Goal: Task Accomplishment & Management: Manage account settings

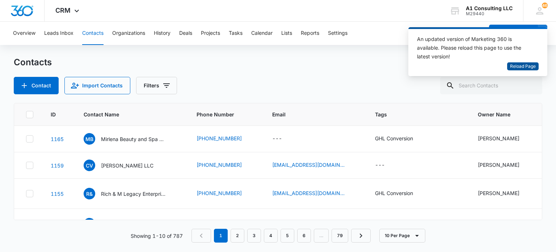
click at [528, 63] on span "Reload Page" at bounding box center [523, 66] width 26 height 7
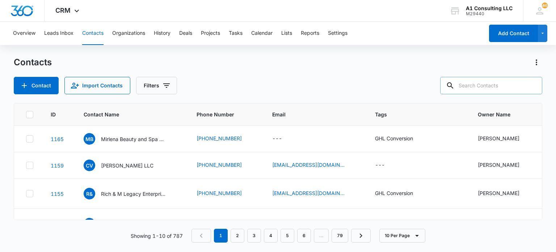
click at [519, 84] on input "text" at bounding box center [491, 85] width 102 height 17
type input "jva"
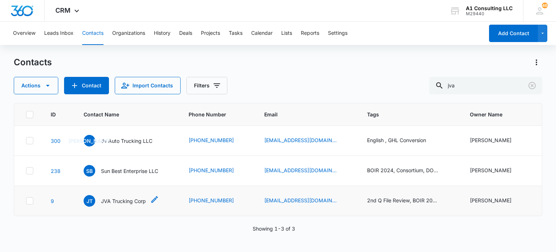
click at [131, 202] on p "JVA Trucking Corp" at bounding box center [123, 201] width 45 height 8
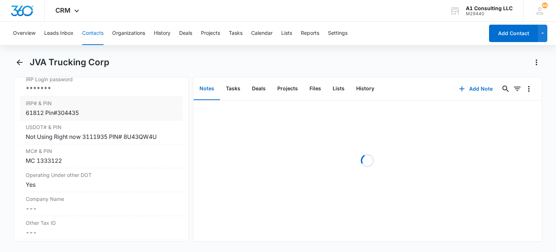
scroll to position [977, 0]
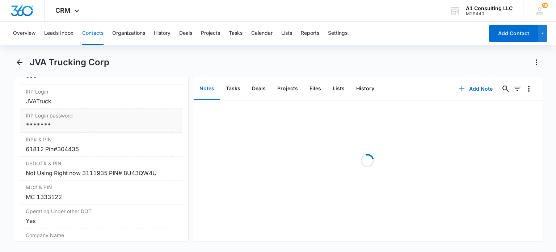
click at [52, 119] on label "IRP Login password" at bounding box center [101, 115] width 151 height 8
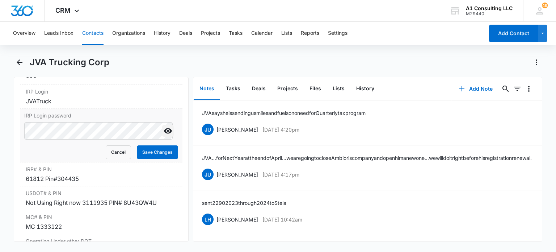
drag, startPoint x: 164, startPoint y: 144, endPoint x: 157, endPoint y: 145, distance: 7.6
click at [164, 135] on icon "Show" at bounding box center [168, 130] width 9 height 9
click at [117, 159] on button "Cancel" at bounding box center [118, 152] width 25 height 14
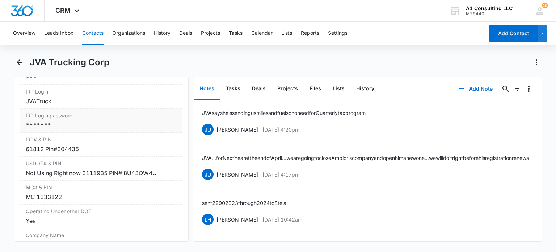
click at [84, 129] on div "*******" at bounding box center [101, 125] width 151 height 9
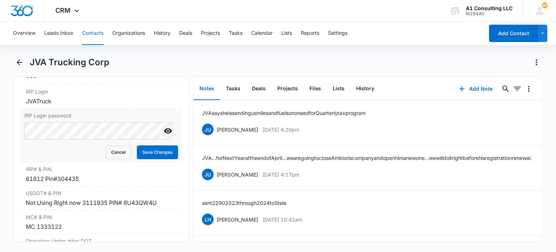
drag, startPoint x: 163, startPoint y: 139, endPoint x: 156, endPoint y: 142, distance: 7.1
click at [162, 139] on div at bounding box center [168, 130] width 12 height 17
click at [164, 135] on icon "Show" at bounding box center [168, 130] width 9 height 9
drag, startPoint x: 143, startPoint y: 165, endPoint x: 231, endPoint y: 93, distance: 113.7
click at [143, 159] on button "Save Changes" at bounding box center [157, 152] width 41 height 14
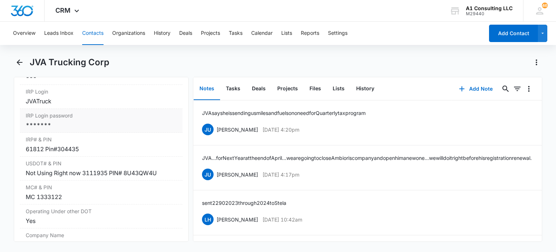
click at [72, 129] on div "*******" at bounding box center [101, 125] width 151 height 9
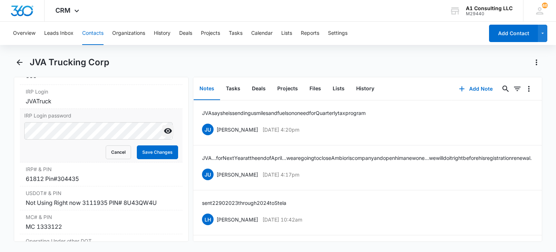
click at [164, 134] on icon "Show" at bounding box center [168, 130] width 8 height 5
drag, startPoint x: 164, startPoint y: 168, endPoint x: 379, endPoint y: 30, distance: 255.6
click at [164, 159] on button "Save Changes" at bounding box center [157, 152] width 41 height 14
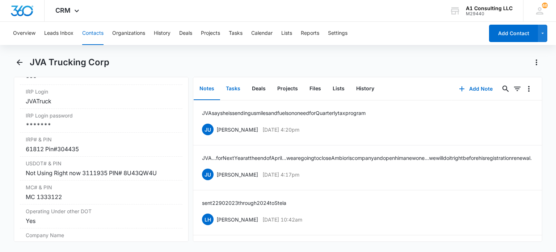
click at [235, 94] on button "Tasks" at bounding box center [233, 88] width 26 height 22
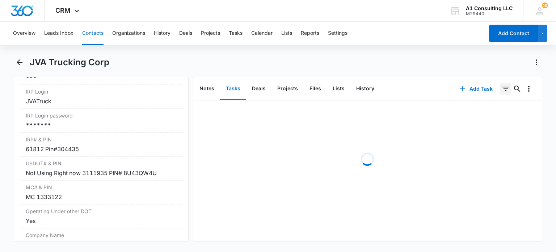
click at [501, 89] on icon "Filters" at bounding box center [505, 88] width 9 height 9
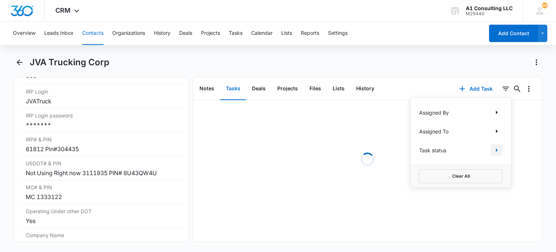
click at [492, 150] on icon "Show Task status filters" at bounding box center [496, 150] width 9 height 9
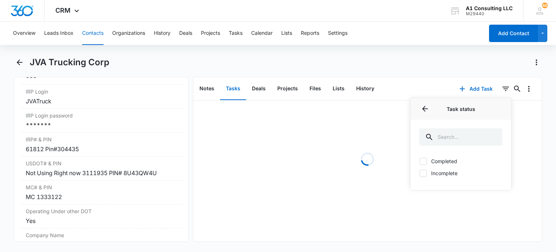
click at [421, 173] on label "Incomplete" at bounding box center [460, 173] width 83 height 8
click at [419, 173] on input "Incomplete" at bounding box center [419, 173] width 0 height 0
checkbox input "true"
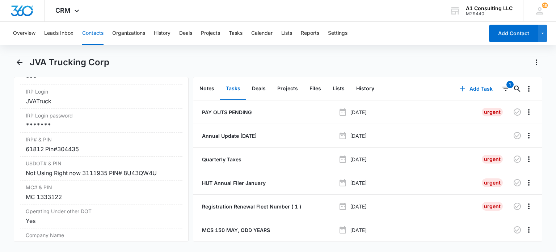
click at [463, 61] on div "JVA Trucking Corp" at bounding box center [286, 62] width 513 height 12
click at [513, 157] on icon "button" at bounding box center [517, 159] width 9 height 9
click at [513, 134] on icon "button" at bounding box center [517, 135] width 9 height 9
click at [224, 110] on p "PAY OUTS PENDING" at bounding box center [226, 112] width 51 height 8
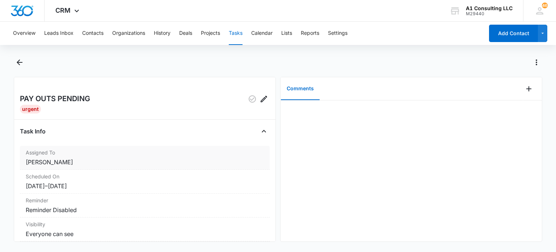
scroll to position [109, 0]
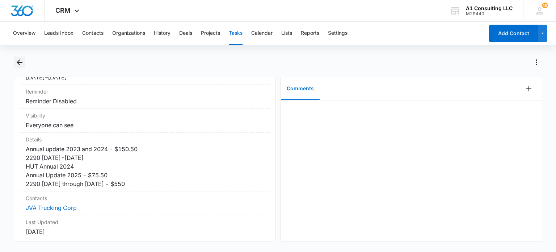
click at [17, 63] on icon "Back" at bounding box center [19, 62] width 9 height 9
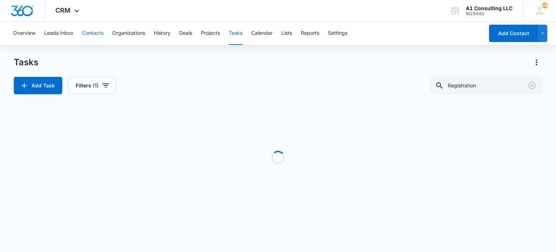
click at [90, 31] on button "Contacts" at bounding box center [92, 33] width 21 height 23
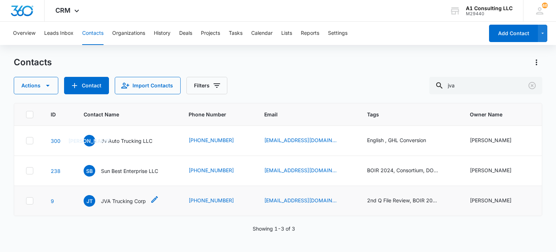
click at [134, 198] on p "JVA Trucking Corp" at bounding box center [123, 201] width 45 height 8
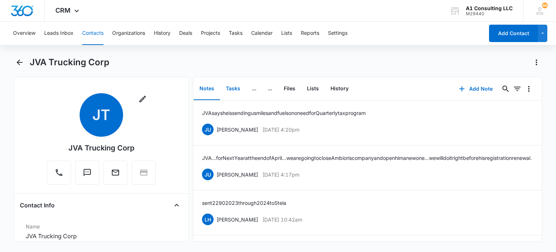
click at [229, 92] on button "Tasks" at bounding box center [233, 88] width 26 height 22
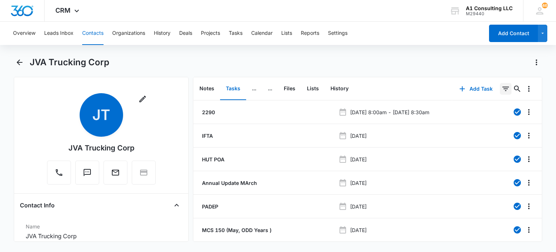
click at [502, 87] on icon "Filters" at bounding box center [505, 89] width 7 height 4
click at [492, 149] on icon "Show Task status filters" at bounding box center [496, 150] width 9 height 9
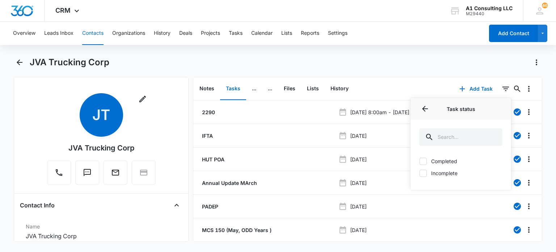
click at [440, 171] on label "Incomplete" at bounding box center [460, 173] width 83 height 8
click at [419, 173] on input "Incomplete" at bounding box center [419, 173] width 0 height 0
checkbox input "true"
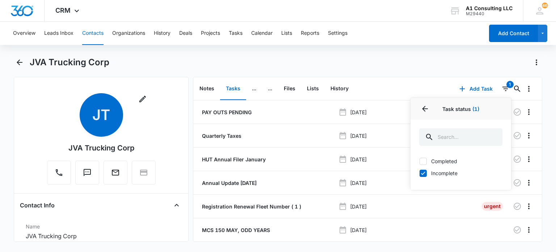
click at [453, 64] on div "JVA Trucking Corp" at bounding box center [286, 62] width 513 height 12
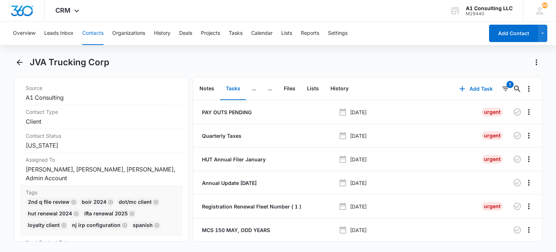
scroll to position [326, 0]
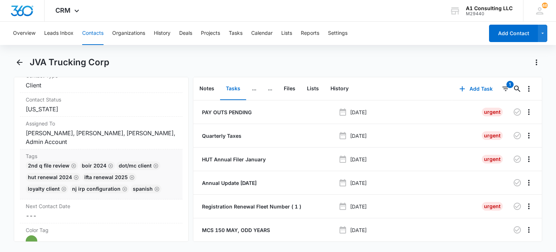
click at [144, 168] on div "DOT/MC Client" at bounding box center [139, 165] width 44 height 9
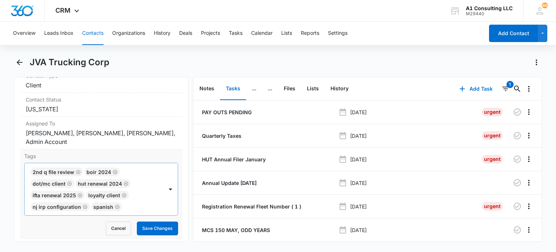
click at [77, 170] on icon "Remove 2nd Q File Review" at bounding box center [78, 171] width 5 height 5
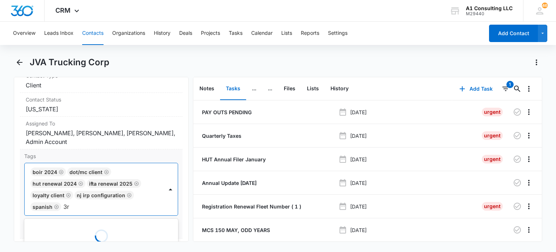
type input "3"
click at [197, 59] on div "JVA Trucking Corp" at bounding box center [286, 62] width 513 height 12
click at [117, 224] on button "Cancel" at bounding box center [118, 228] width 25 height 14
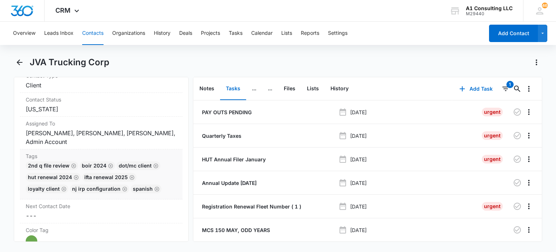
click at [78, 165] on div "2nd Q File Review BOIR 2024 DOT/MC Client HUT Renewal 2024 IFTA renewal 2025 LO…" at bounding box center [101, 178] width 151 height 35
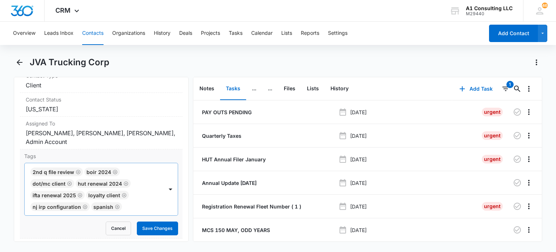
click at [76, 169] on icon "Remove 2nd Q File Review" at bounding box center [78, 171] width 5 height 5
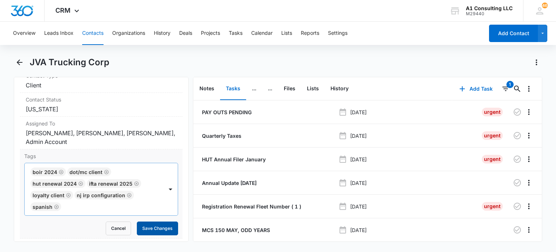
click at [156, 226] on button "Save Changes" at bounding box center [157, 228] width 41 height 14
click at [88, 33] on button "Contacts" at bounding box center [92, 33] width 21 height 23
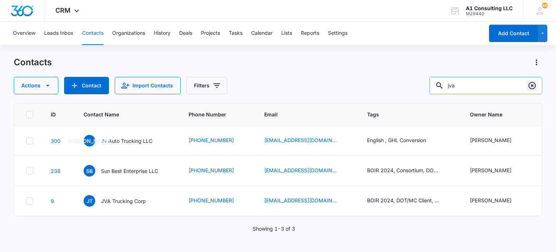
click at [527, 87] on button "Clear" at bounding box center [532, 86] width 12 height 12
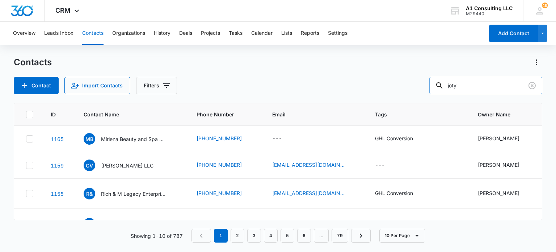
type input "joty"
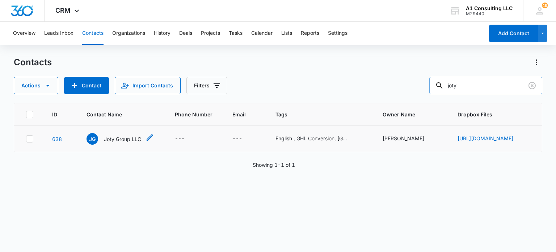
click at [109, 142] on p "Joty Group LLC" at bounding box center [122, 139] width 37 height 8
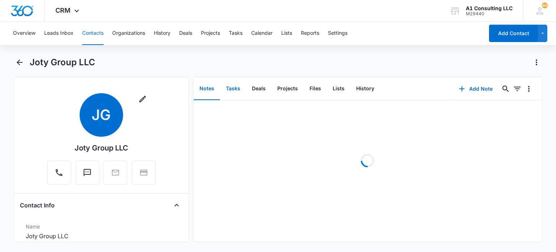
click at [235, 92] on button "Tasks" at bounding box center [233, 88] width 26 height 22
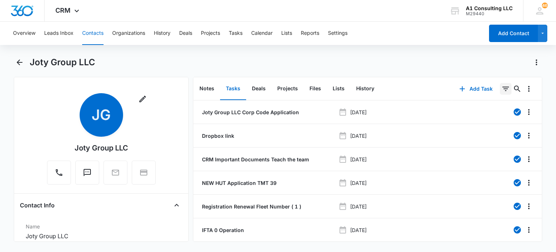
click at [502, 90] on icon "Filters" at bounding box center [505, 89] width 7 height 4
click at [491, 149] on button "Show Task status filters" at bounding box center [497, 150] width 12 height 12
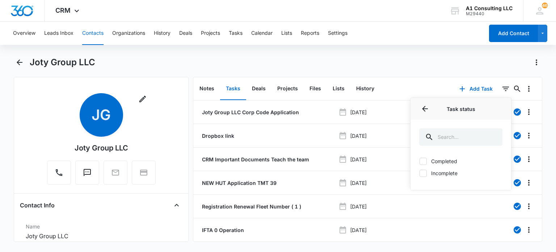
click at [440, 169] on label "Incomplete" at bounding box center [460, 173] width 83 height 8
click at [419, 173] on input "Incomplete" at bounding box center [419, 173] width 0 height 0
checkbox input "true"
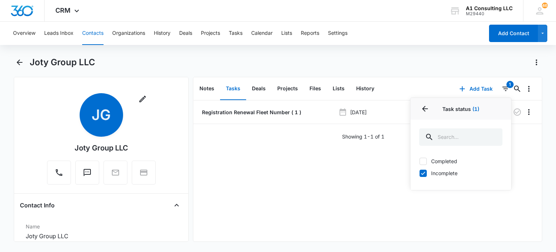
click at [335, 68] on div "Joty Group LLC" at bounding box center [286, 62] width 513 height 12
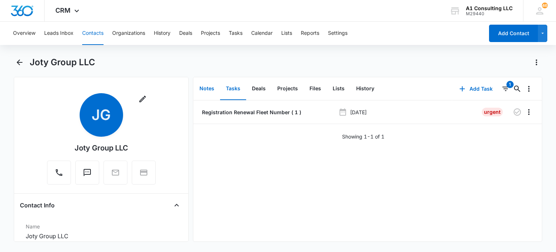
click at [206, 89] on button "Notes" at bounding box center [207, 88] width 26 height 22
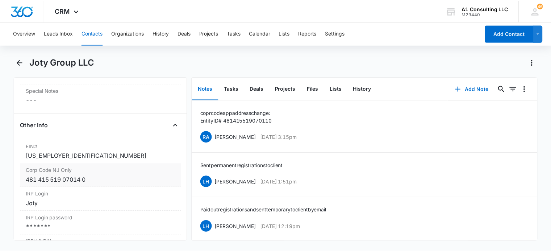
scroll to position [941, 0]
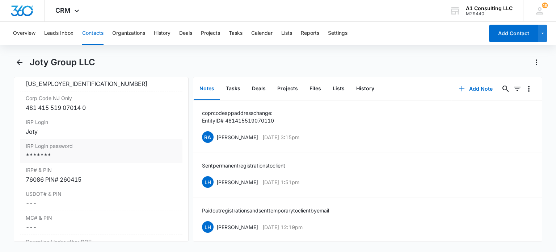
click at [70, 158] on div "*******" at bounding box center [101, 155] width 151 height 9
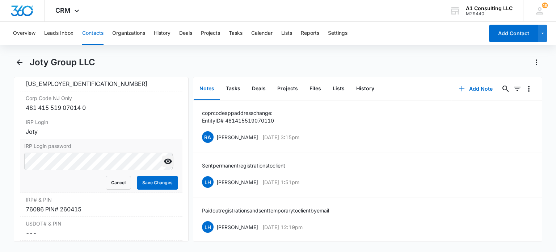
click at [164, 165] on icon "Show" at bounding box center [168, 161] width 9 height 9
drag, startPoint x: 116, startPoint y: 189, endPoint x: 125, endPoint y: 181, distance: 12.1
click at [117, 188] on button "Cancel" at bounding box center [118, 183] width 25 height 14
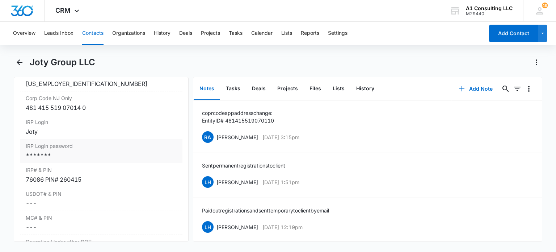
click at [72, 160] on div "*******" at bounding box center [101, 155] width 151 height 9
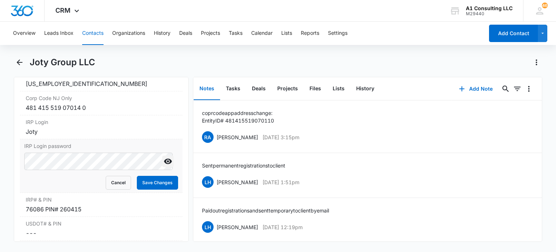
click at [164, 164] on icon "Show" at bounding box center [168, 161] width 8 height 5
drag, startPoint x: 149, startPoint y: 193, endPoint x: 308, endPoint y: 28, distance: 229.1
click at [149, 189] on button "Save Changes" at bounding box center [157, 183] width 41 height 14
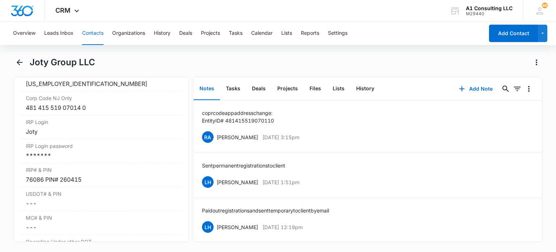
click at [94, 32] on button "Contacts" at bounding box center [92, 33] width 21 height 23
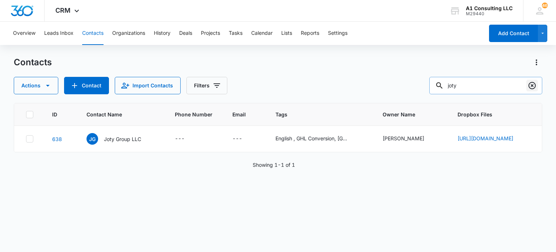
click at [531, 84] on icon "Clear" at bounding box center [532, 85] width 9 height 9
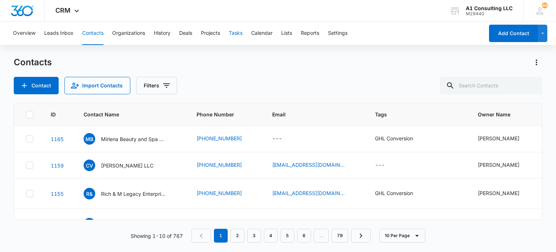
click at [240, 34] on button "Tasks" at bounding box center [236, 33] width 14 height 23
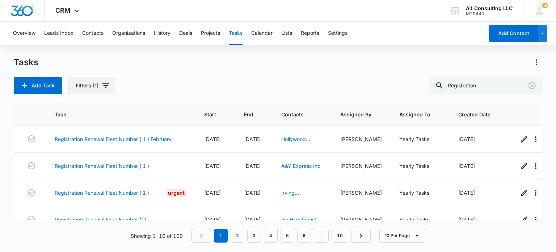
click at [108, 83] on icon "button" at bounding box center [105, 85] width 9 height 9
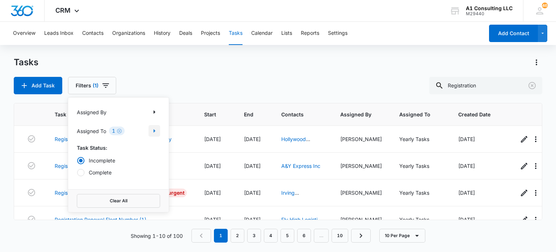
click at [155, 127] on icon "Show Assigned To filters" at bounding box center [154, 130] width 9 height 9
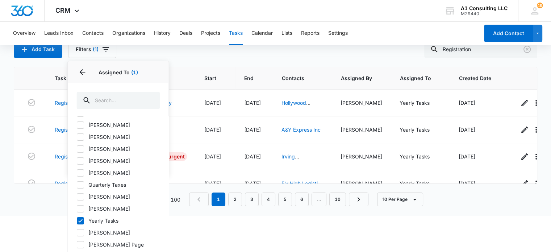
scroll to position [46, 0]
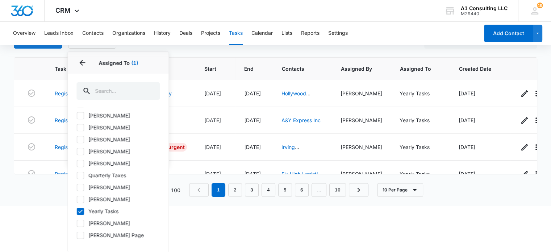
click at [77, 213] on icon at bounding box center [80, 211] width 7 height 7
click at [77, 211] on input "Yearly Tasks" at bounding box center [76, 211] width 0 height 0
checkbox input "false"
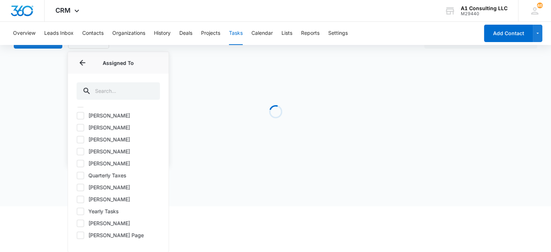
click at [83, 150] on icon at bounding box center [80, 151] width 7 height 7
click at [77, 151] on input "[PERSON_NAME]" at bounding box center [76, 151] width 0 height 0
checkbox input "true"
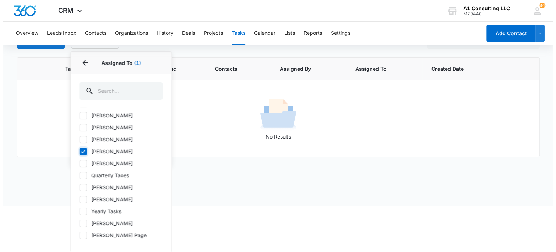
scroll to position [0, 0]
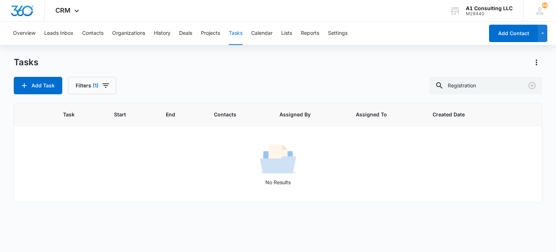
click at [383, 96] on div "Tasks Add Task Filters (1) Registration Task Start End Contacts Assigned By Ass…" at bounding box center [278, 153] width 528 height 194
click at [532, 86] on icon "Clear" at bounding box center [531, 85] width 7 height 7
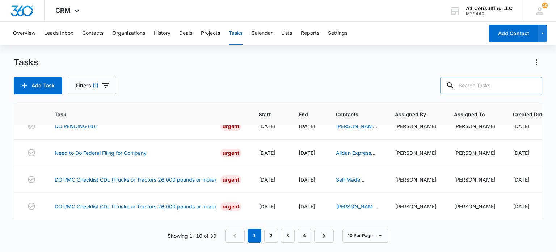
scroll to position [181, 0]
click at [272, 235] on link "2" at bounding box center [271, 235] width 14 height 14
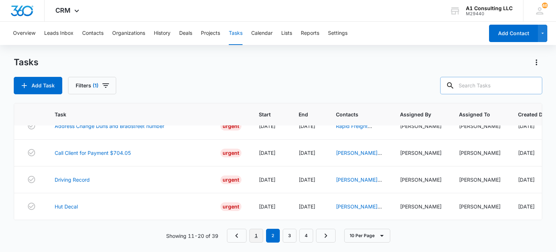
click at [255, 237] on link "1" at bounding box center [256, 235] width 14 height 14
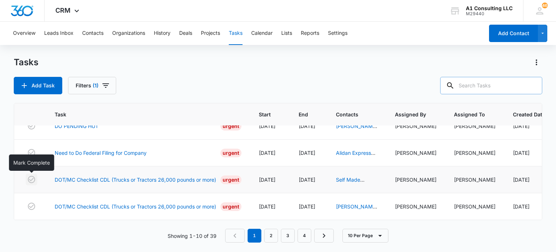
click at [35, 180] on icon "button" at bounding box center [31, 179] width 7 height 7
click at [269, 233] on link "2" at bounding box center [271, 235] width 14 height 14
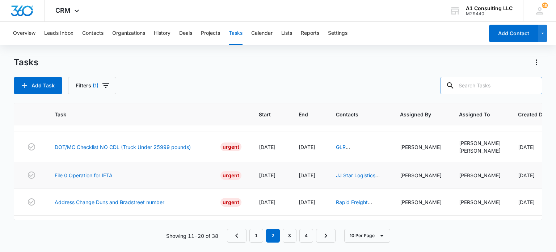
scroll to position [80, 0]
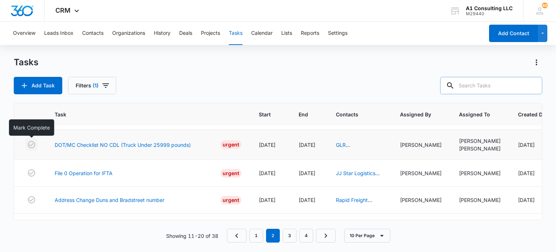
click at [31, 145] on icon "button" at bounding box center [31, 144] width 7 height 7
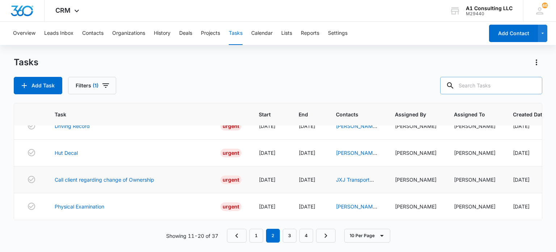
scroll to position [184, 0]
click at [290, 239] on link "3" at bounding box center [290, 235] width 14 height 14
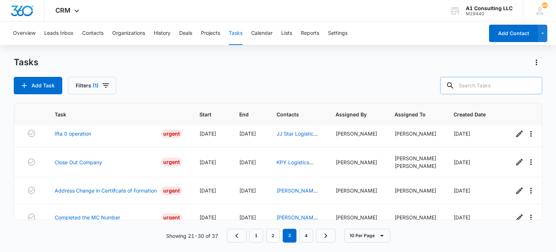
scroll to position [0, 0]
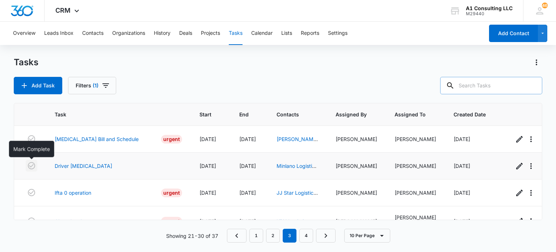
click at [34, 168] on icon "button" at bounding box center [31, 165] width 9 height 9
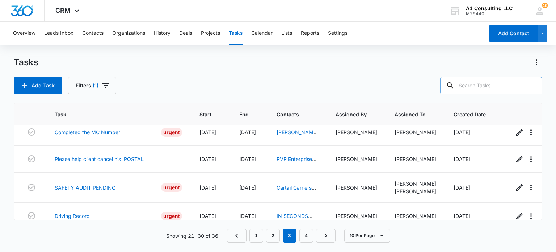
scroll to position [118, 0]
click at [287, 159] on link "RVR Enterprise Inc" at bounding box center [297, 162] width 40 height 14
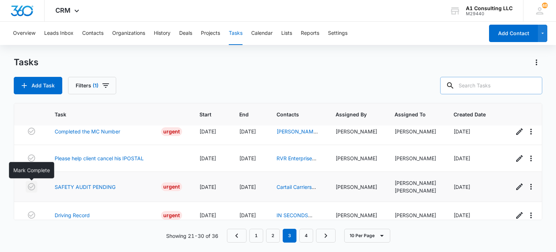
click at [31, 185] on icon "button" at bounding box center [31, 186] width 9 height 9
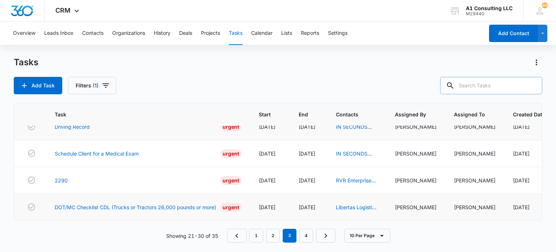
scroll to position [184, 0]
click at [310, 237] on link "4" at bounding box center [306, 235] width 14 height 14
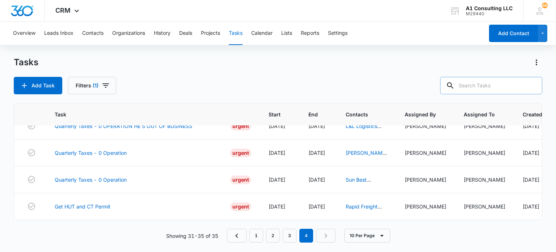
scroll to position [49, 0]
click at [30, 148] on icon "button" at bounding box center [31, 152] width 9 height 9
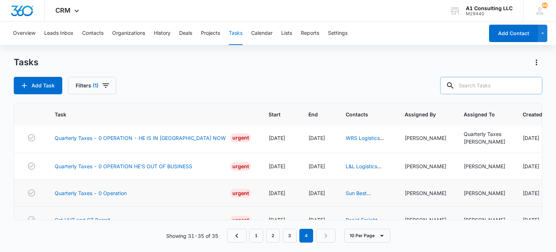
scroll to position [0, 0]
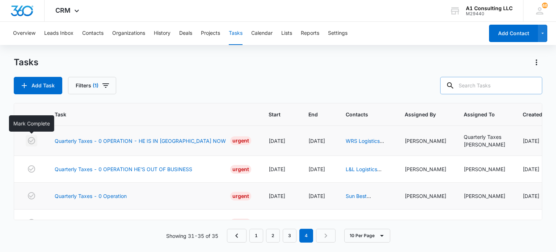
click at [31, 136] on icon "button" at bounding box center [31, 140] width 9 height 9
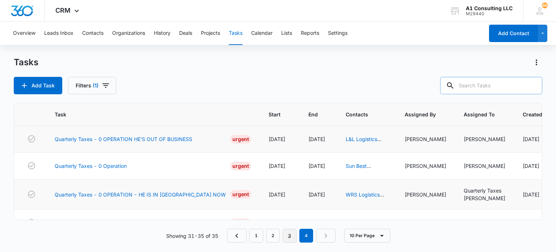
click at [289, 235] on link "3" at bounding box center [290, 235] width 14 height 14
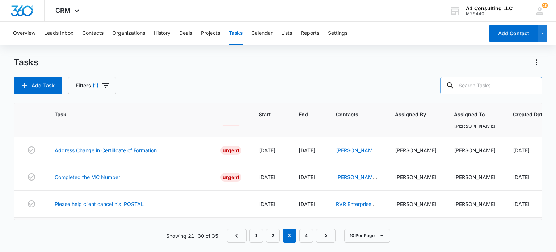
scroll to position [109, 0]
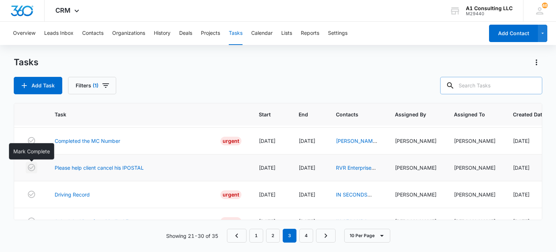
click at [33, 168] on icon "button" at bounding box center [31, 167] width 9 height 9
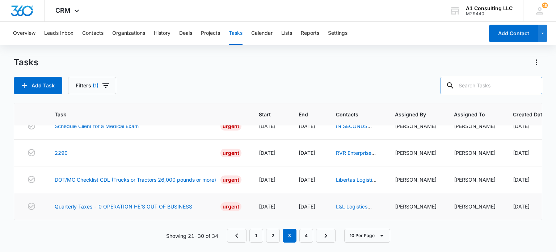
click at [354, 203] on link "L&L Logistics Corp" at bounding box center [354, 210] width 36 height 14
click at [304, 234] on link "4" at bounding box center [306, 235] width 14 height 14
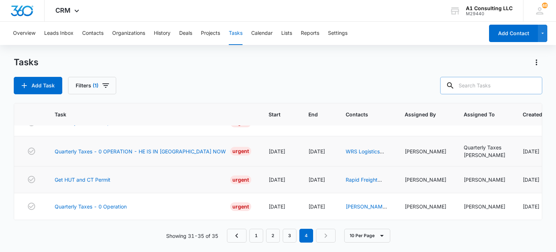
scroll to position [0, 0]
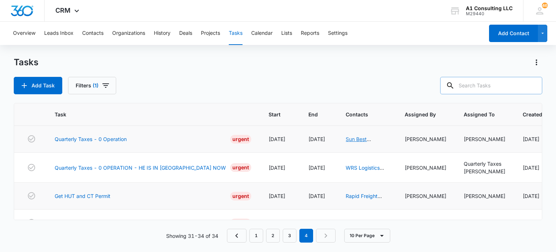
click at [346, 140] on link "Sun Best Enterprise LLC" at bounding box center [363, 143] width 35 height 14
click at [96, 38] on button "Contacts" at bounding box center [92, 33] width 21 height 23
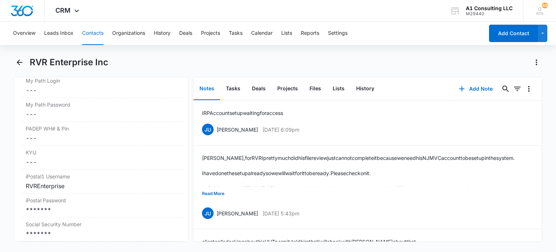
scroll to position [1484, 0]
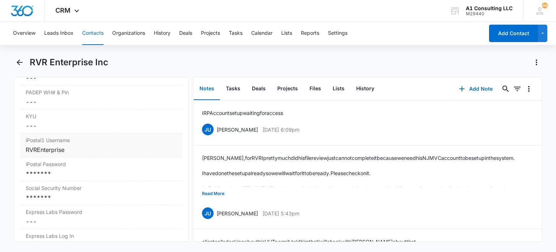
click at [86, 154] on div "RVREnterprise" at bounding box center [101, 149] width 151 height 9
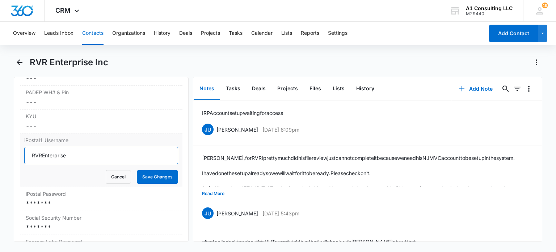
drag, startPoint x: 164, startPoint y: 169, endPoint x: 142, endPoint y: 169, distance: 22.1
click at [163, 164] on input "RVREnterprise" at bounding box center [100, 155] width 153 height 17
click at [138, 164] on input "RVREnterprise" at bounding box center [100, 155] width 153 height 17
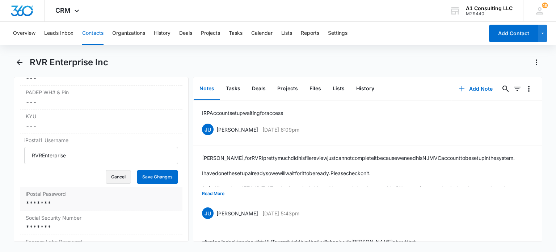
drag, startPoint x: 120, startPoint y: 184, endPoint x: 80, endPoint y: 195, distance: 41.8
click at [118, 184] on button "Cancel" at bounding box center [118, 177] width 25 height 14
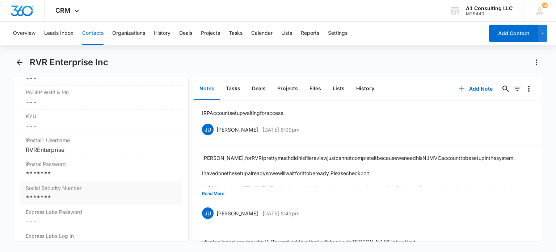
click at [73, 191] on label "Social Security Number" at bounding box center [101, 188] width 151 height 8
click at [72, 178] on div "*******" at bounding box center [101, 173] width 151 height 9
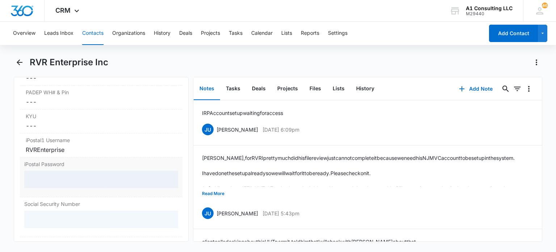
scroll to position [1520, 0]
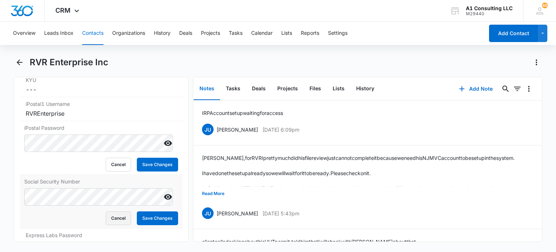
click at [111, 225] on button "Cancel" at bounding box center [118, 218] width 25 height 14
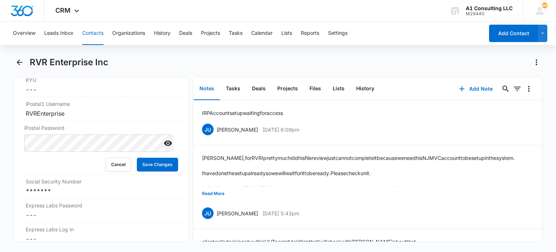
click at [164, 147] on icon "Show" at bounding box center [168, 143] width 9 height 9
drag, startPoint x: 118, startPoint y: 173, endPoint x: 195, endPoint y: 132, distance: 87.9
click at [118, 171] on button "Cancel" at bounding box center [118, 164] width 25 height 14
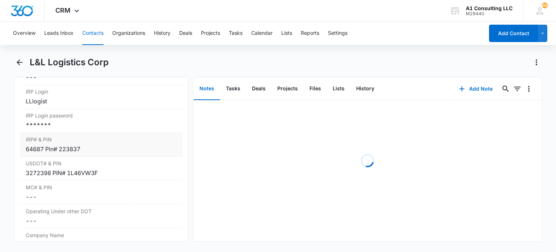
scroll to position [1013, 0]
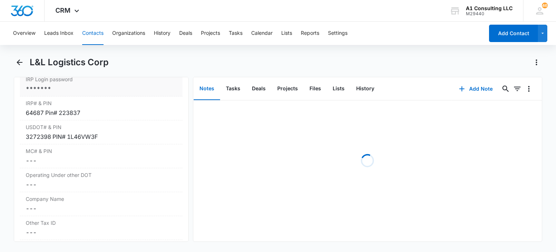
click at [62, 93] on div "*******" at bounding box center [101, 88] width 151 height 9
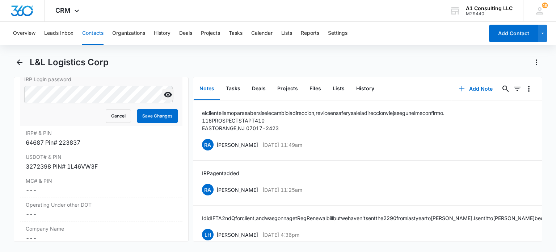
click at [164, 97] on icon "Show" at bounding box center [168, 94] width 8 height 5
drag, startPoint x: 111, startPoint y: 128, endPoint x: 243, endPoint y: 43, distance: 156.8
click at [111, 123] on button "Cancel" at bounding box center [118, 116] width 25 height 14
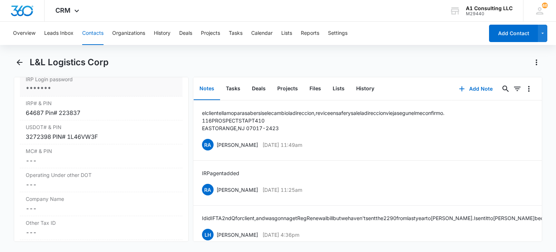
scroll to position [941, 0]
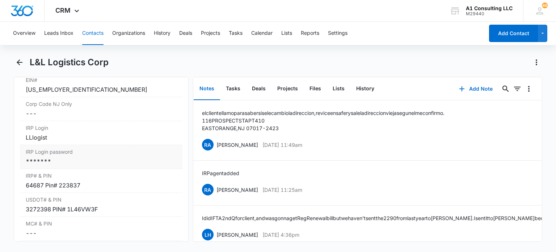
click at [85, 165] on div "*******" at bounding box center [101, 161] width 151 height 9
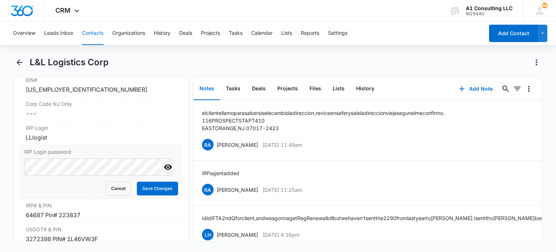
click at [164, 171] on icon "Show" at bounding box center [168, 167] width 9 height 9
click at [142, 195] on button "Save Changes" at bounding box center [157, 188] width 41 height 14
click at [235, 88] on button "Tasks" at bounding box center [233, 88] width 26 height 22
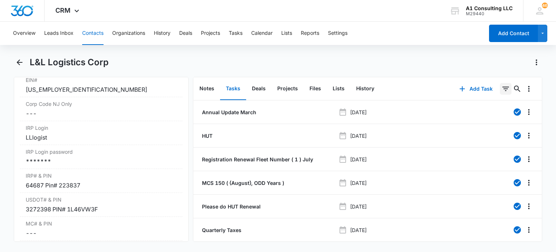
click at [501, 86] on icon "Filters" at bounding box center [505, 88] width 9 height 9
click at [492, 148] on icon "Show Task status filters" at bounding box center [496, 150] width 9 height 9
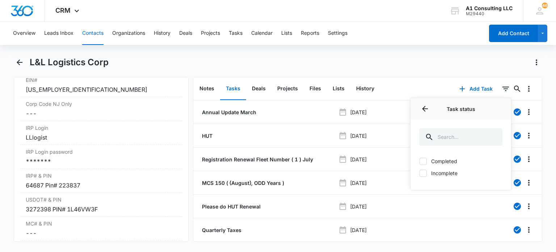
click at [440, 171] on label "Incomplete" at bounding box center [460, 173] width 83 height 8
click at [419, 173] on input "Incomplete" at bounding box center [419, 173] width 0 height 0
checkbox input "true"
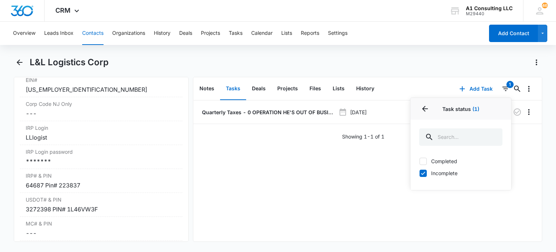
click at [289, 74] on div "L&L Logistics Corp" at bounding box center [278, 66] width 528 height 20
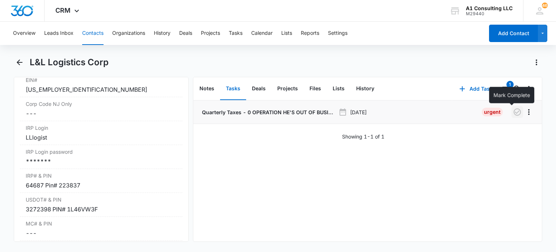
click at [514, 114] on icon "button" at bounding box center [517, 111] width 9 height 9
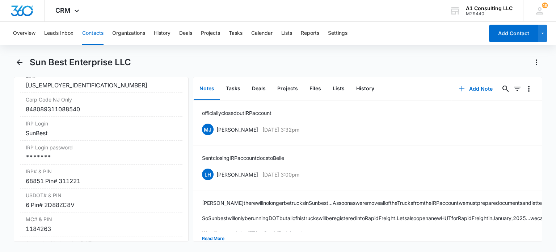
scroll to position [1013, 0]
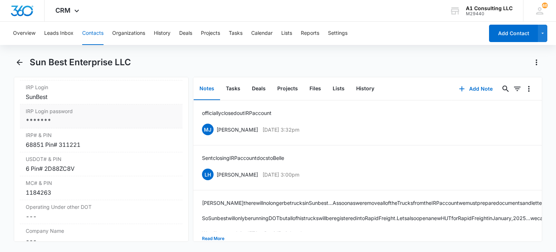
click at [70, 115] on label "IRP Login password" at bounding box center [101, 111] width 151 height 8
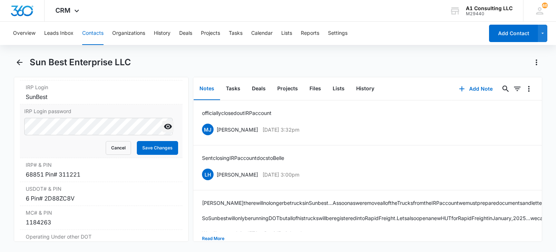
click at [164, 131] on icon "Show" at bounding box center [168, 126] width 9 height 9
click at [117, 154] on button "Cancel" at bounding box center [118, 148] width 25 height 14
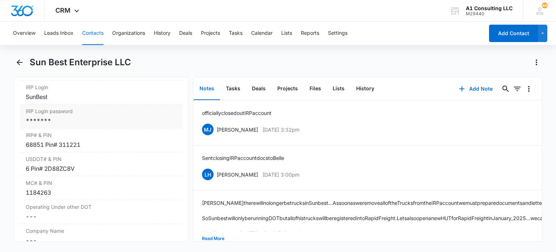
click at [81, 123] on div "*******" at bounding box center [101, 120] width 151 height 9
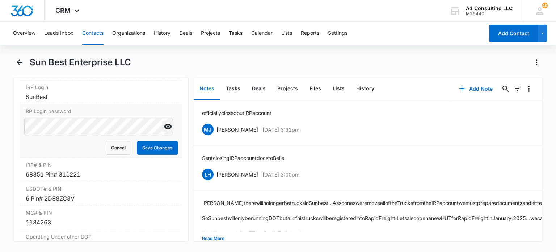
click at [164, 129] on icon "Show" at bounding box center [168, 126] width 8 height 5
drag, startPoint x: 162, startPoint y: 153, endPoint x: 258, endPoint y: 39, distance: 149.3
click at [163, 153] on button "Save Changes" at bounding box center [157, 148] width 41 height 14
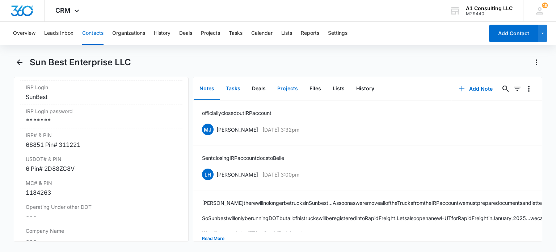
drag, startPoint x: 234, startPoint y: 91, endPoint x: 271, endPoint y: 96, distance: 37.0
click at [235, 91] on button "Tasks" at bounding box center [233, 88] width 26 height 22
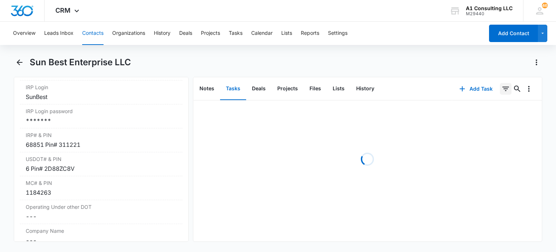
click at [501, 89] on icon "Filters" at bounding box center [505, 88] width 9 height 9
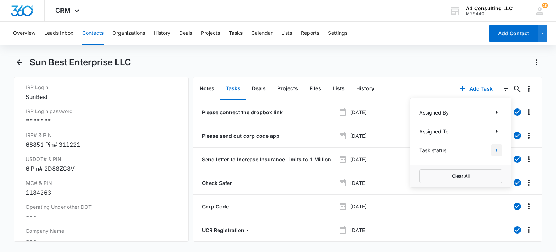
click at [492, 151] on icon "Show Task status filters" at bounding box center [496, 150] width 9 height 9
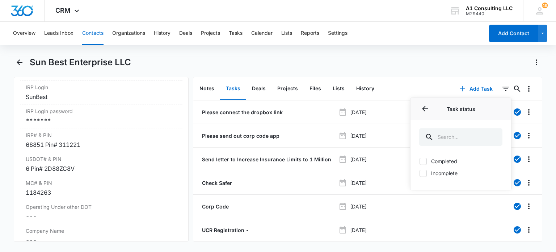
click at [438, 171] on label "Incomplete" at bounding box center [460, 173] width 83 height 8
click at [419, 173] on input "Incomplete" at bounding box center [419, 173] width 0 height 0
checkbox input "true"
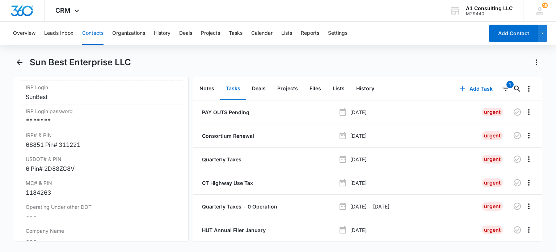
click at [381, 60] on div "Sun Best Enterprise LLC" at bounding box center [286, 62] width 513 height 12
click at [514, 160] on icon "button" at bounding box center [517, 158] width 7 height 7
click at [513, 205] on icon "button" at bounding box center [517, 206] width 9 height 9
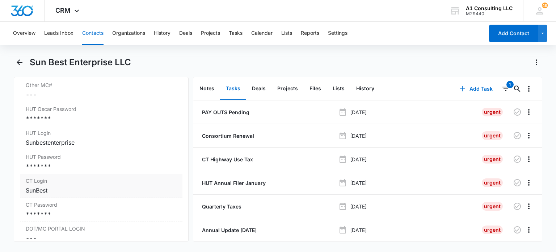
scroll to position [1267, 0]
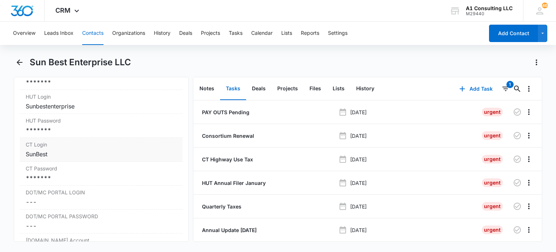
click at [58, 158] on div "SunBest" at bounding box center [101, 153] width 151 height 9
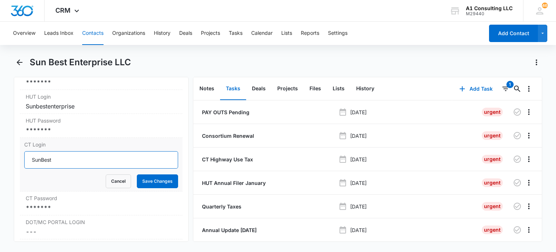
click at [139, 162] on input "SunBest" at bounding box center [100, 159] width 153 height 17
drag, startPoint x: 152, startPoint y: 190, endPoint x: 172, endPoint y: 170, distance: 28.2
click at [152, 188] on button "Save Changes" at bounding box center [157, 181] width 41 height 14
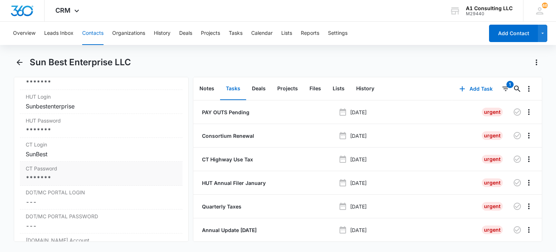
click at [64, 180] on div "*******" at bounding box center [101, 177] width 151 height 9
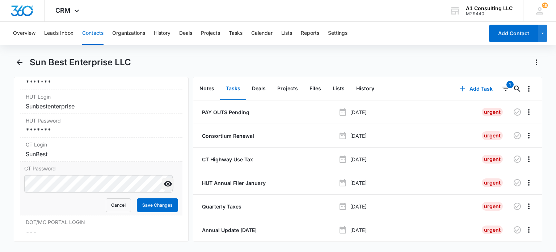
click at [164, 186] on icon "Show" at bounding box center [168, 183] width 8 height 5
drag, startPoint x: 147, startPoint y: 213, endPoint x: 244, endPoint y: 115, distance: 137.7
click at [149, 212] on button "Save Changes" at bounding box center [157, 205] width 41 height 14
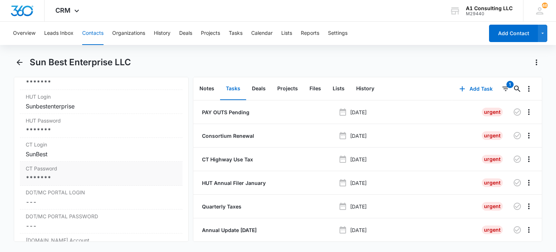
click at [64, 178] on div "*******" at bounding box center [101, 177] width 151 height 9
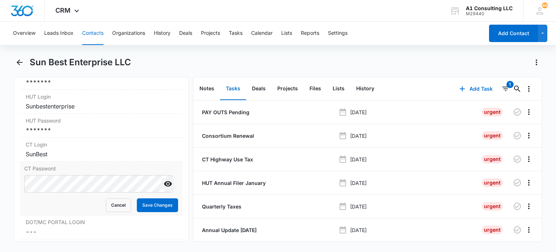
click at [164, 186] on icon "Show" at bounding box center [168, 183] width 8 height 5
click at [111, 211] on button "Cancel" at bounding box center [118, 205] width 25 height 14
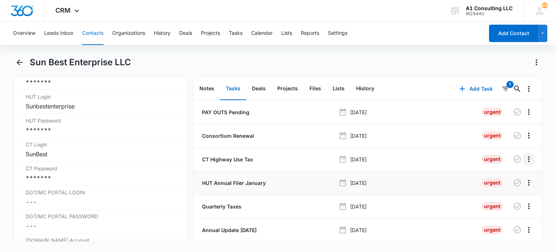
drag, startPoint x: 522, startPoint y: 158, endPoint x: 479, endPoint y: 184, distance: 49.5
click at [524, 158] on icon "Overflow Menu" at bounding box center [528, 159] width 9 height 9
click at [516, 192] on button "Delete" at bounding box center [508, 189] width 41 height 11
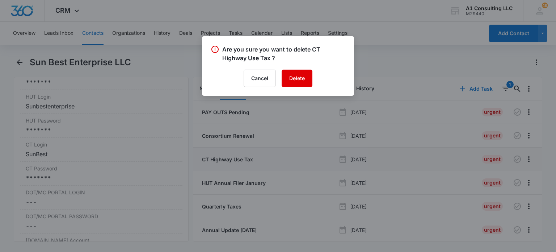
click at [286, 72] on button "Delete" at bounding box center [297, 77] width 31 height 17
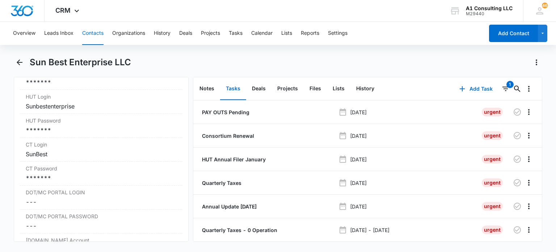
click at [100, 31] on button "Contacts" at bounding box center [92, 33] width 21 height 23
